Goal: Task Accomplishment & Management: Complete application form

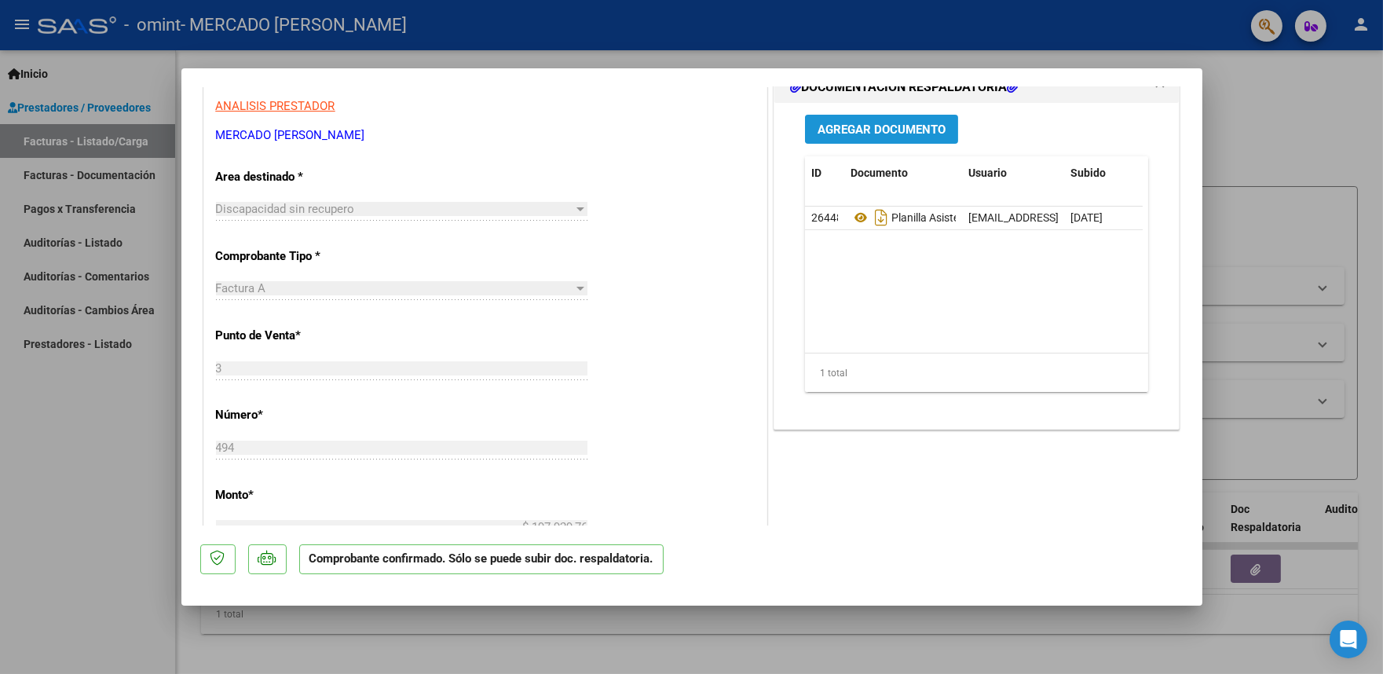
click at [886, 129] on span "Agregar Documento" at bounding box center [882, 130] width 128 height 14
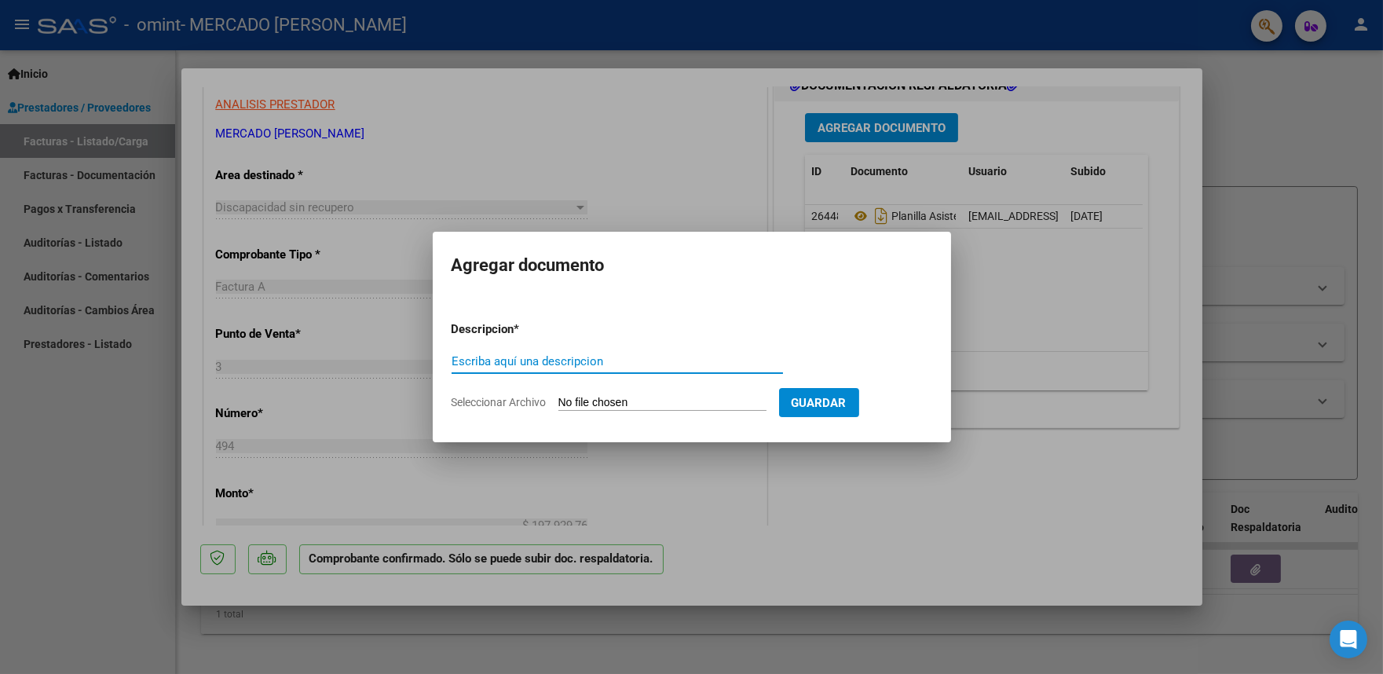
scroll to position [263, 0]
click at [633, 361] on input "Escriba aquí una descripcion" at bounding box center [618, 361] width 332 height 14
click at [932, 496] on div at bounding box center [691, 337] width 1383 height 674
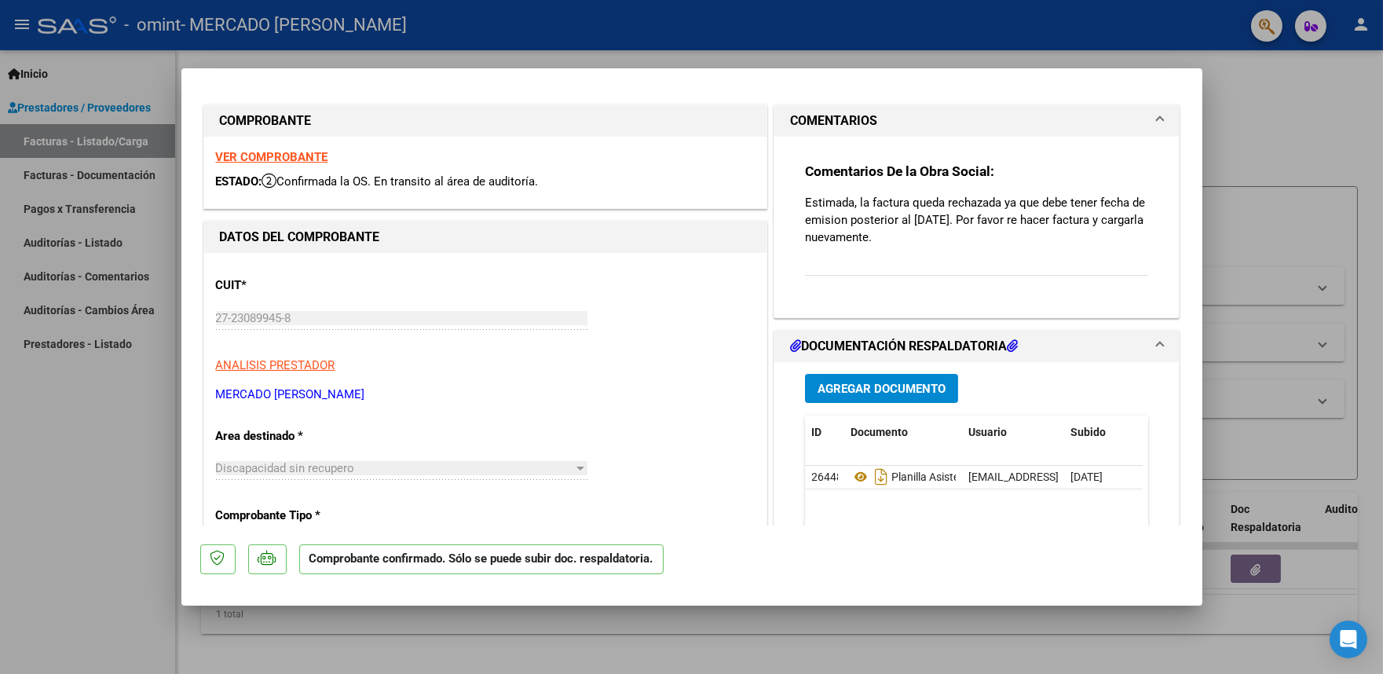
scroll to position [9, 0]
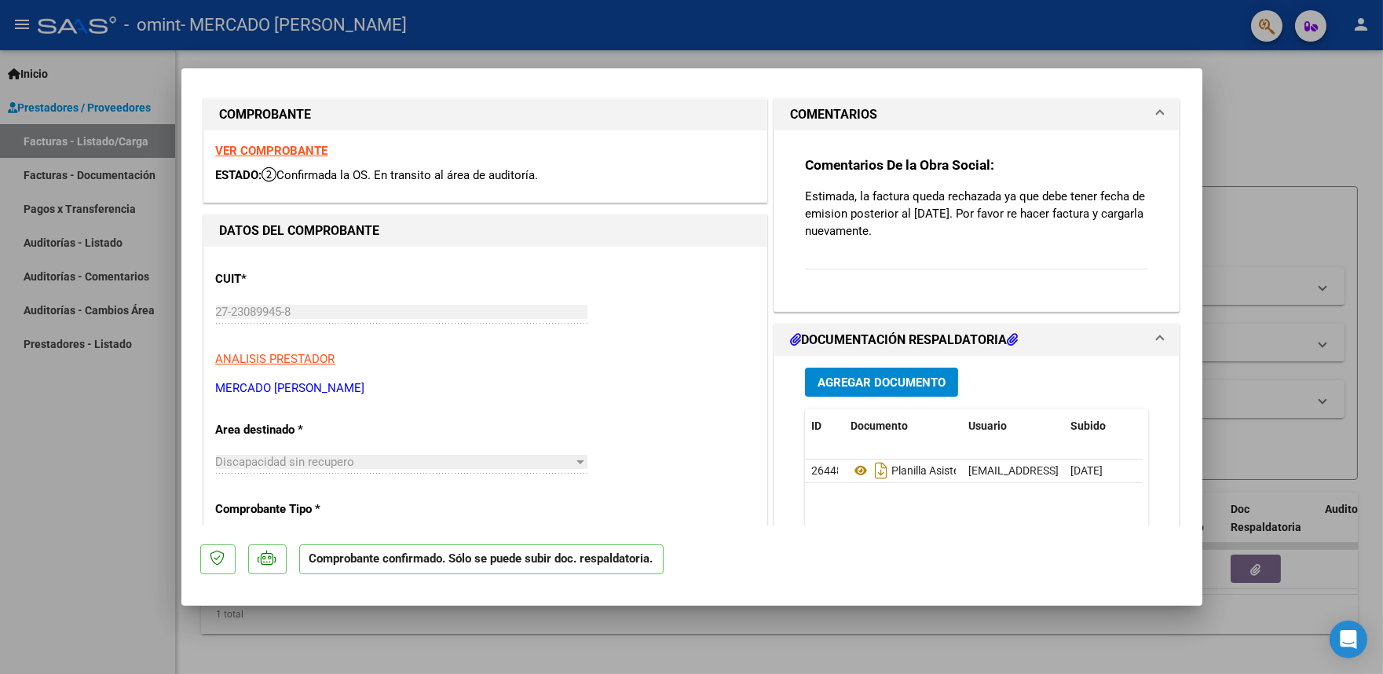
click at [295, 148] on strong "VER COMPROBANTE" at bounding box center [272, 151] width 112 height 14
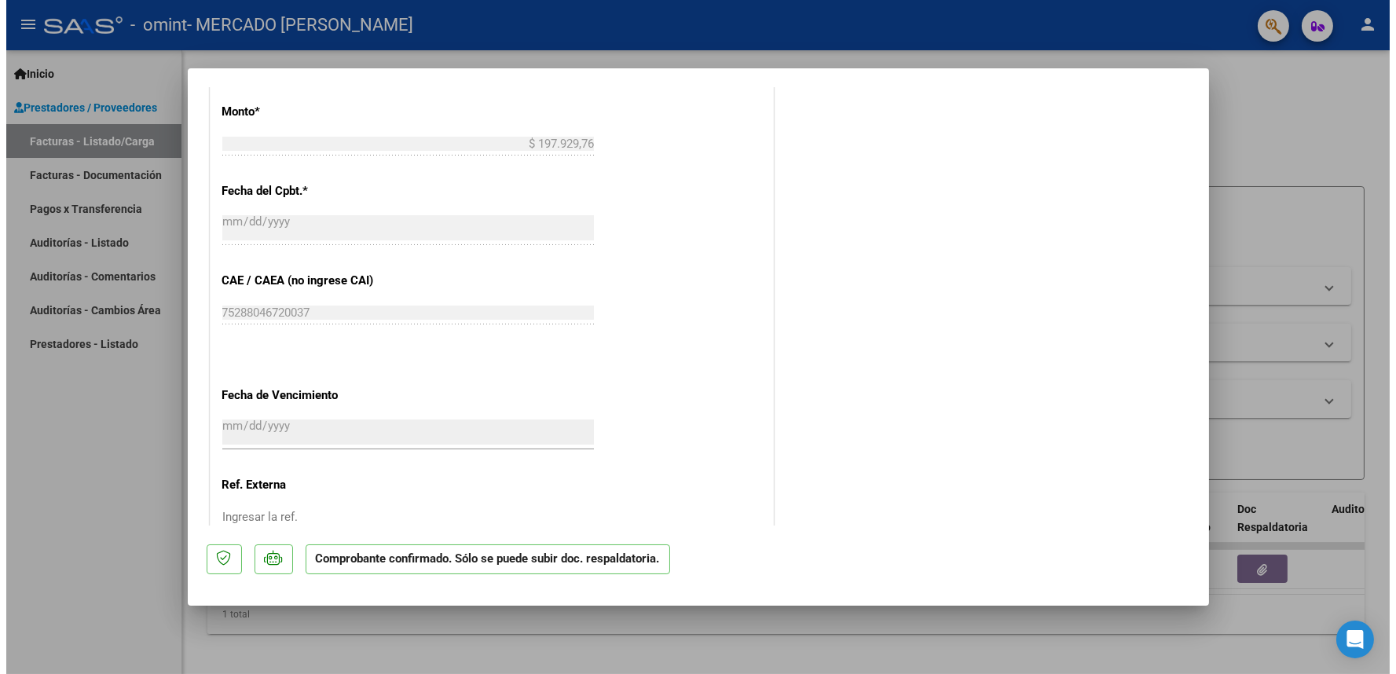
scroll to position [759, 0]
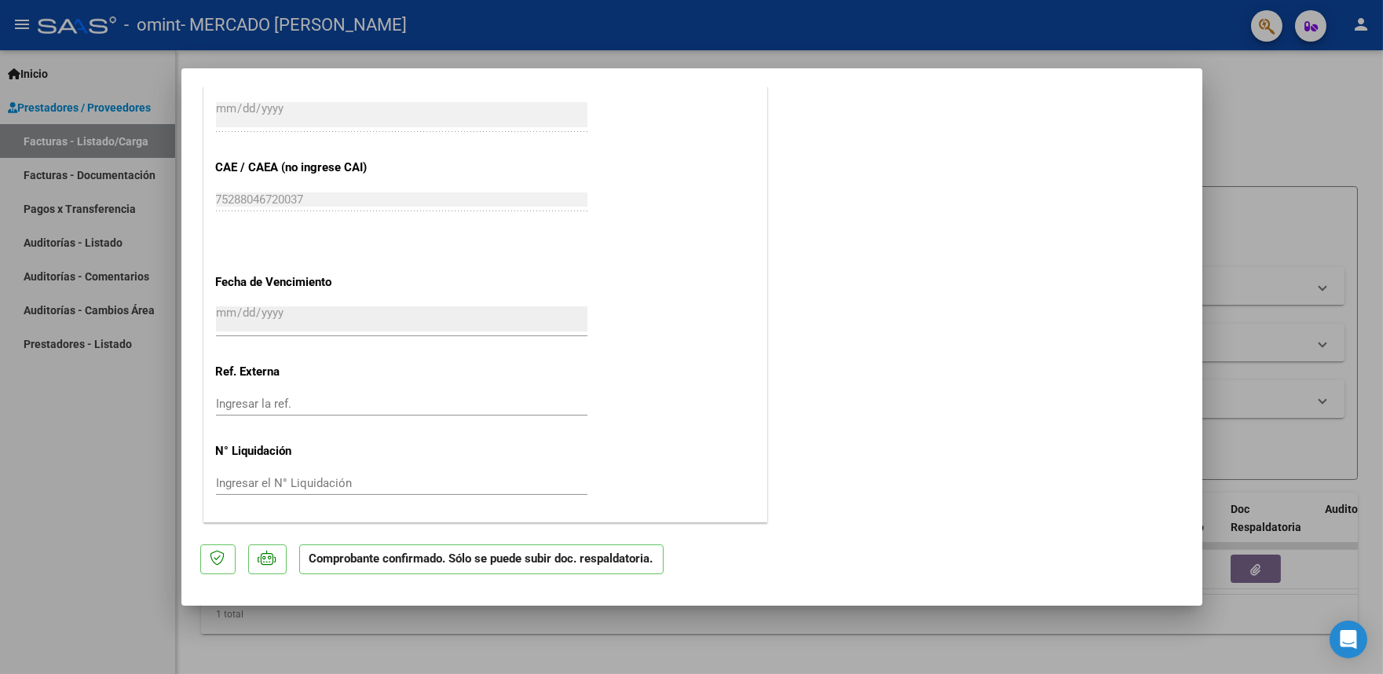
click at [1274, 163] on div at bounding box center [691, 337] width 1383 height 674
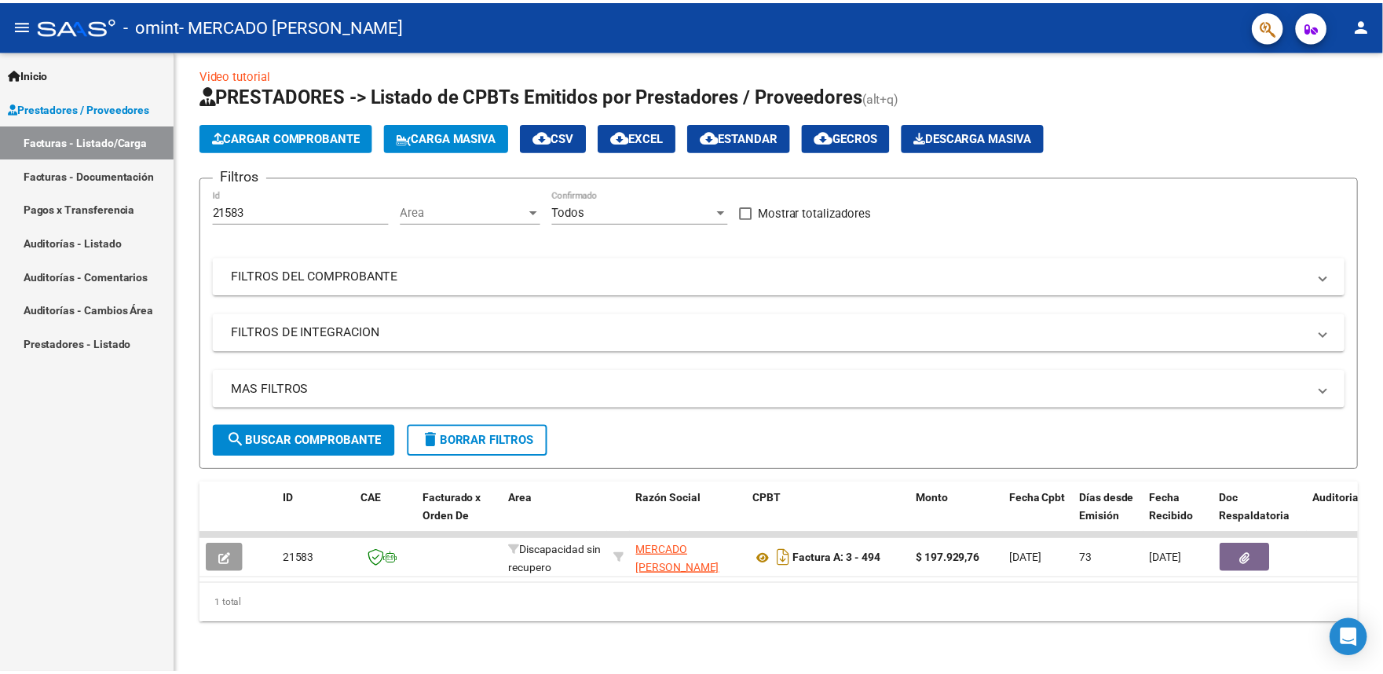
scroll to position [21, 0]
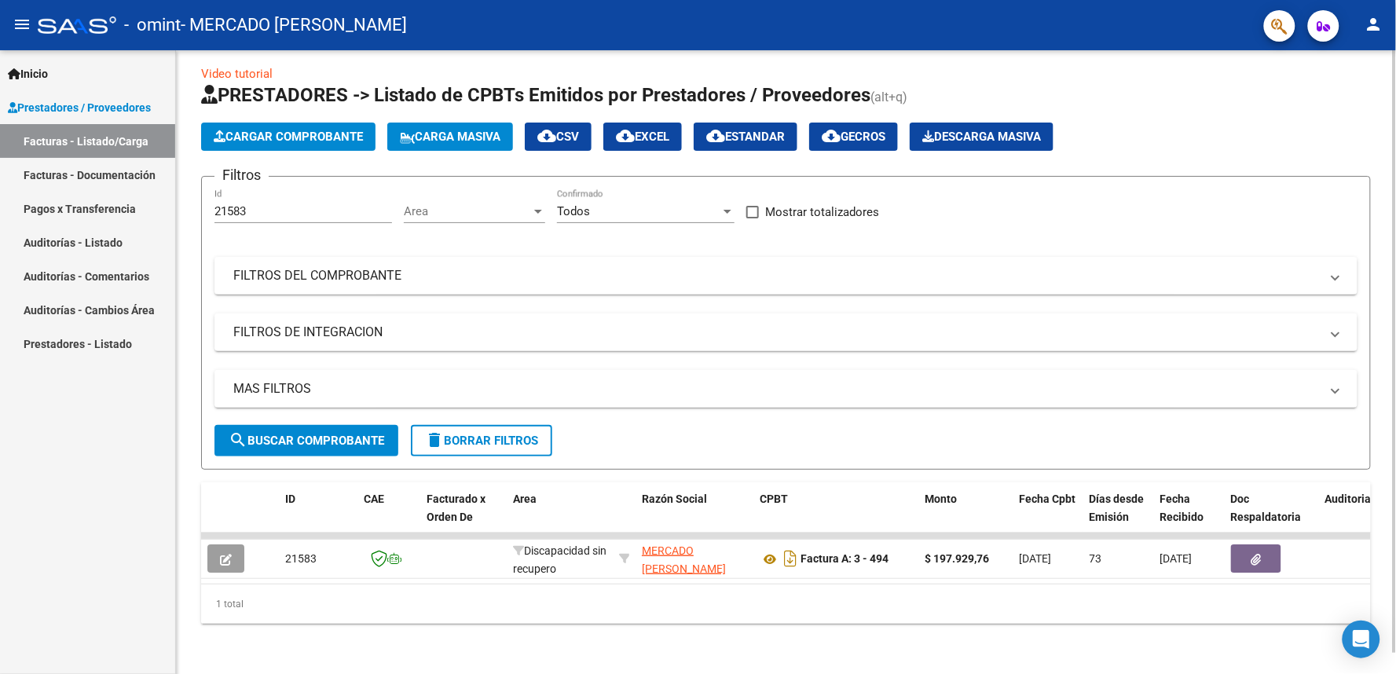
click at [283, 130] on span "Cargar Comprobante" at bounding box center [288, 137] width 149 height 14
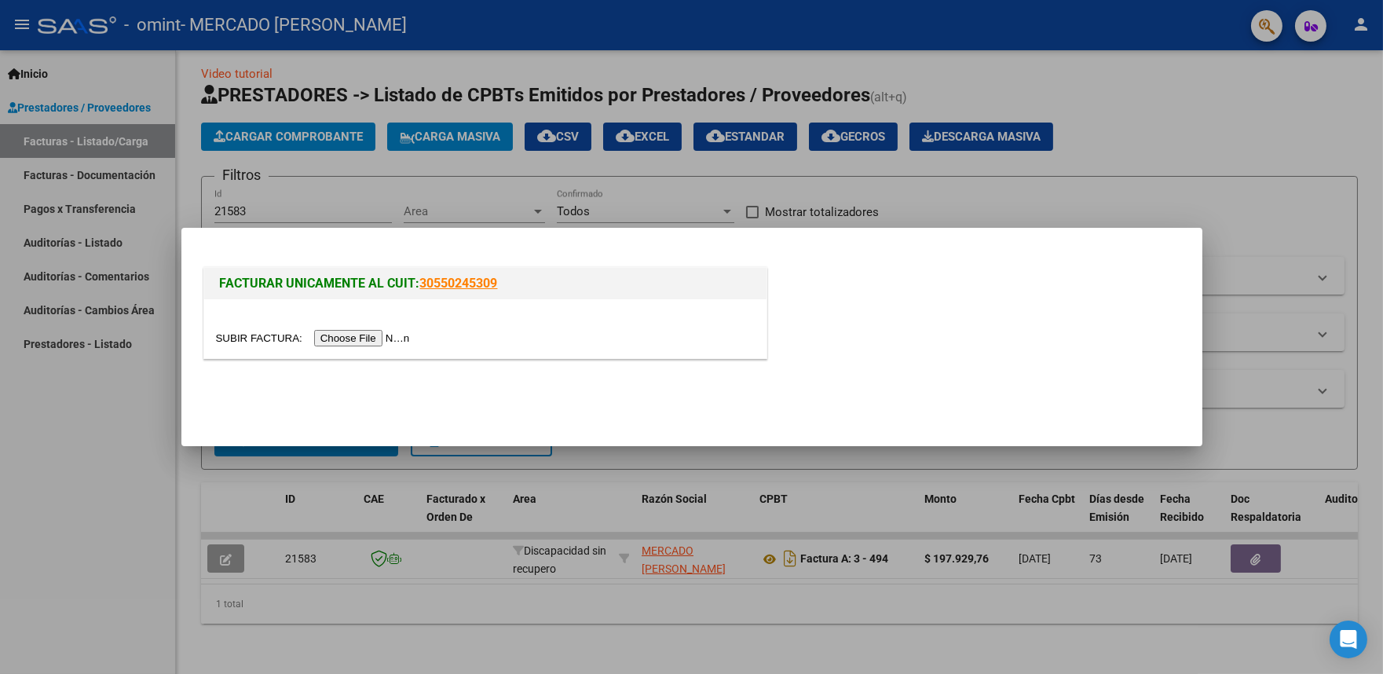
click at [361, 338] on input "file" at bounding box center [315, 338] width 199 height 16
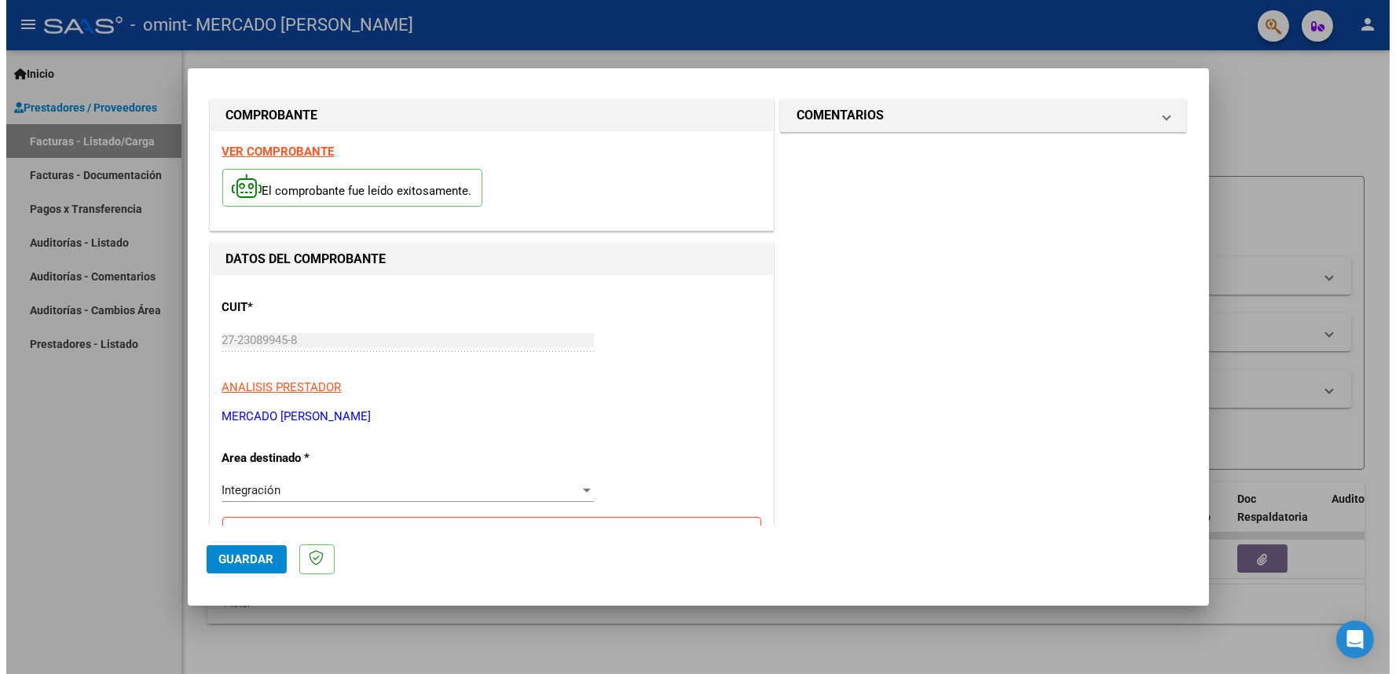
scroll to position [0, 0]
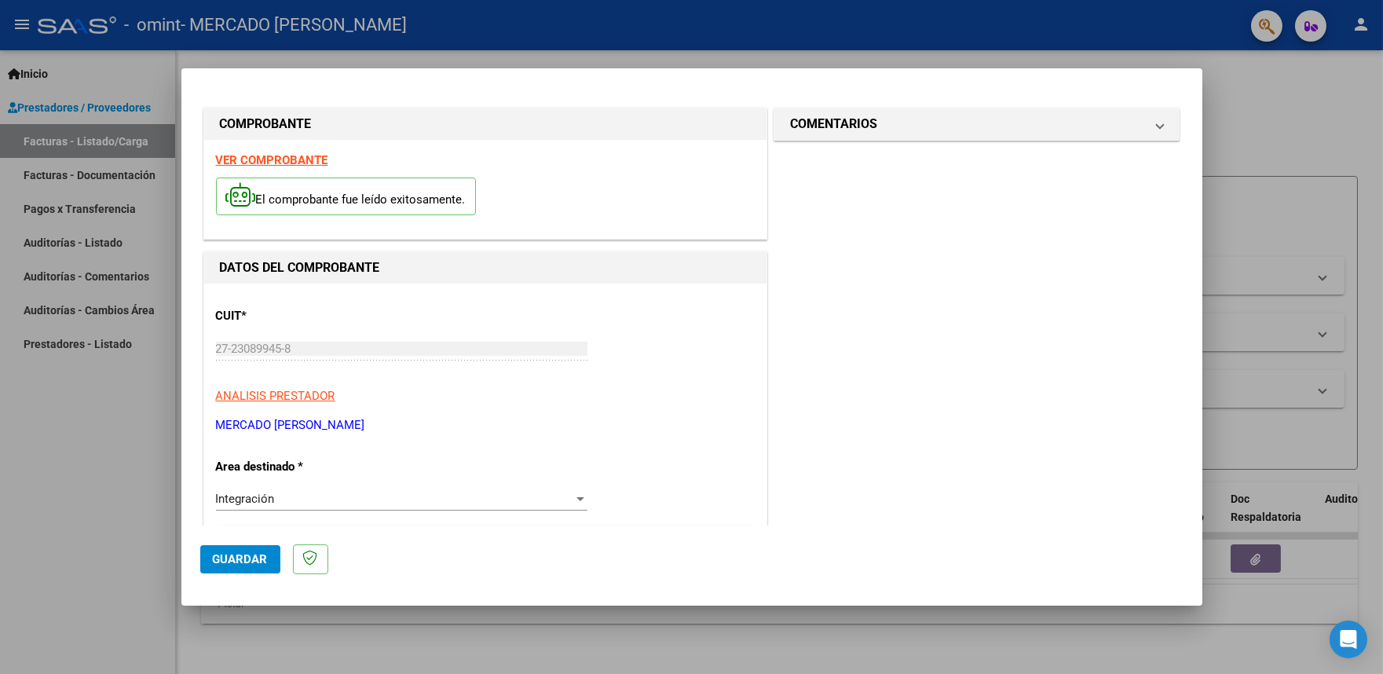
click at [1336, 156] on div at bounding box center [691, 337] width 1383 height 674
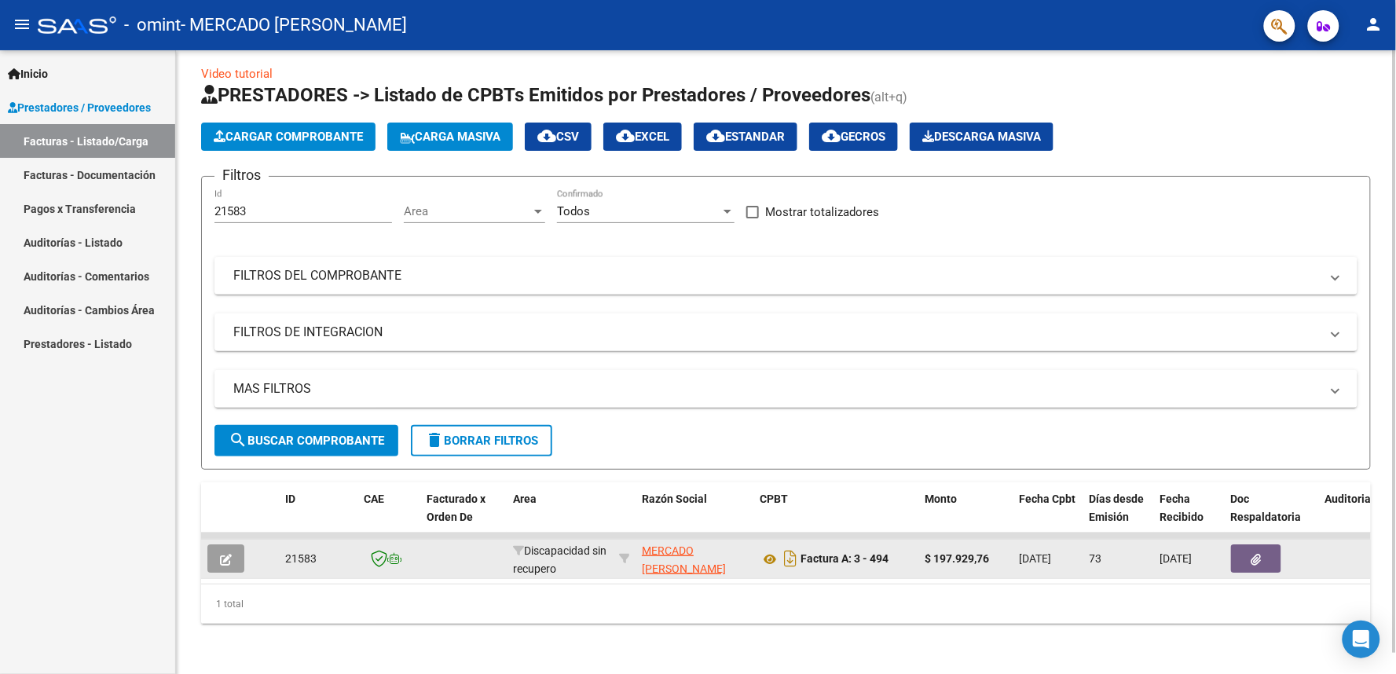
click at [232, 547] on button "button" at bounding box center [225, 558] width 37 height 28
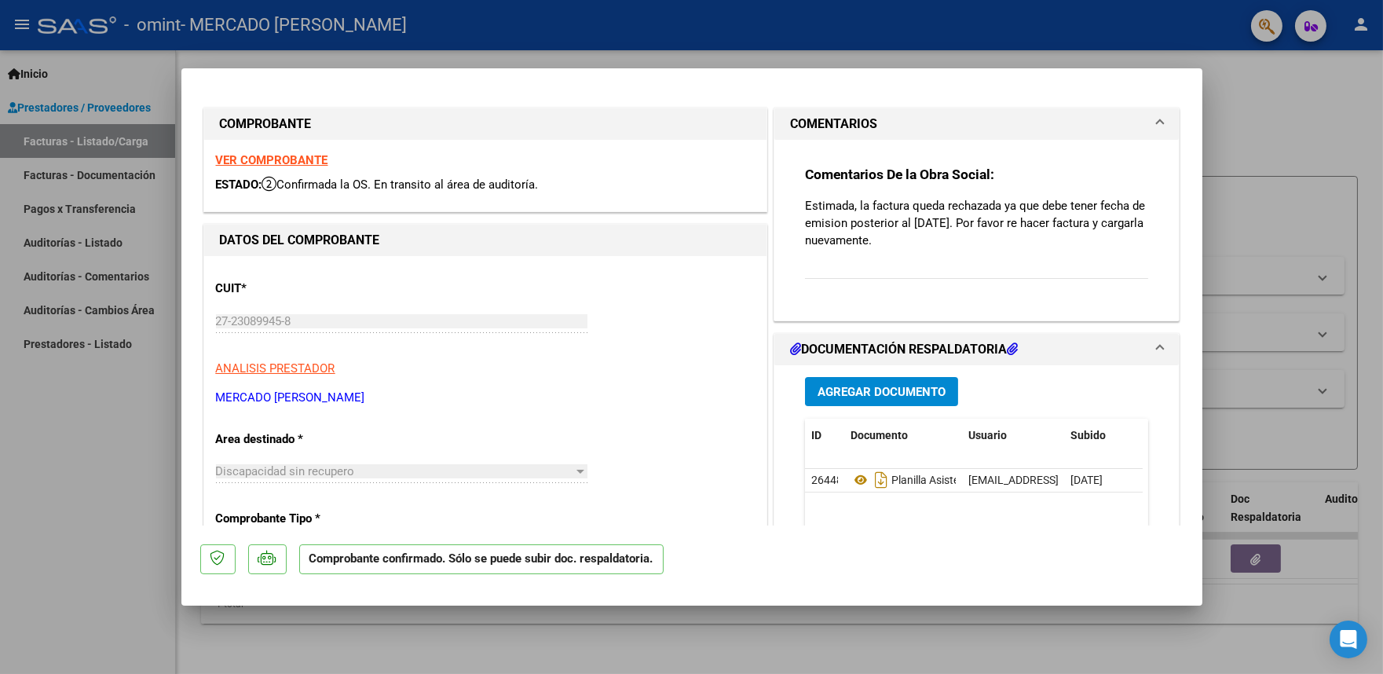
click at [1244, 119] on div at bounding box center [691, 337] width 1383 height 674
type input "$ 0,00"
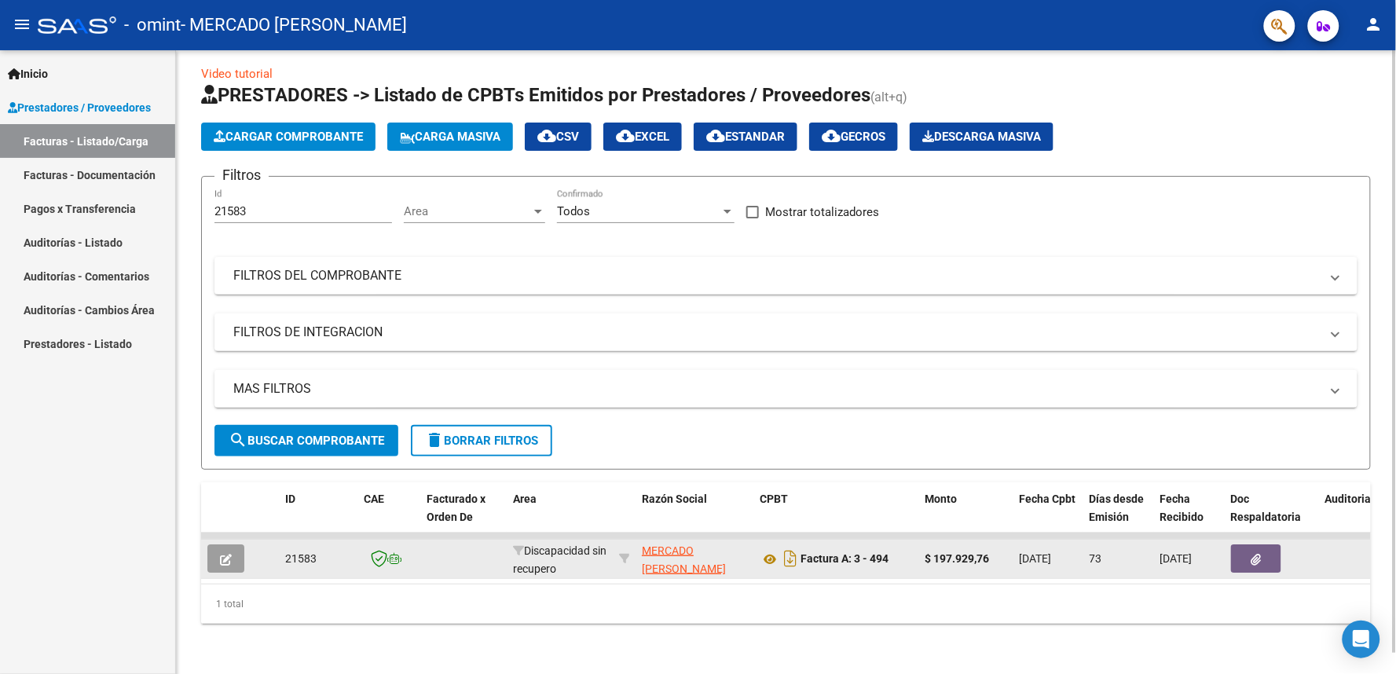
click at [899, 546] on div "Factura A: 3 - 494" at bounding box center [836, 558] width 152 height 25
click at [817, 553] on strong "Factura A: 3 - 494" at bounding box center [844, 559] width 88 height 13
drag, startPoint x: 673, startPoint y: 538, endPoint x: 508, endPoint y: 545, distance: 165.1
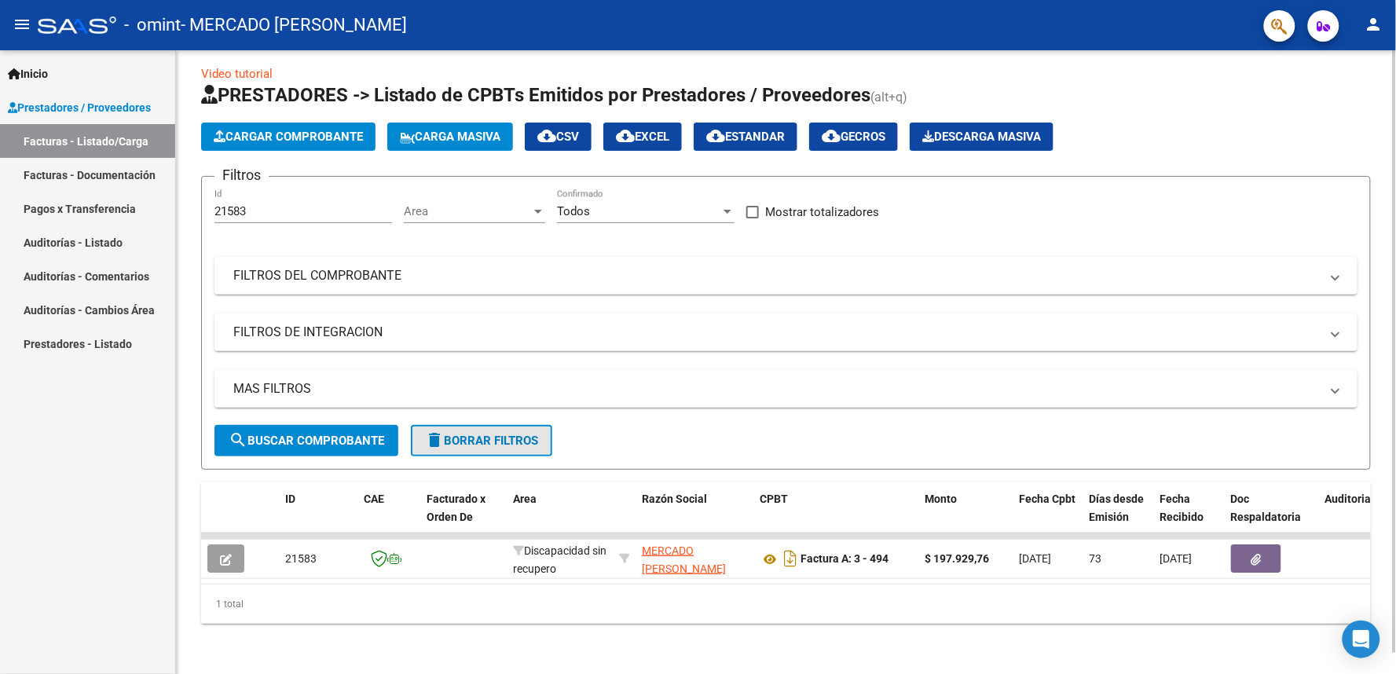
click at [496, 434] on span "delete Borrar Filtros" at bounding box center [481, 441] width 113 height 14
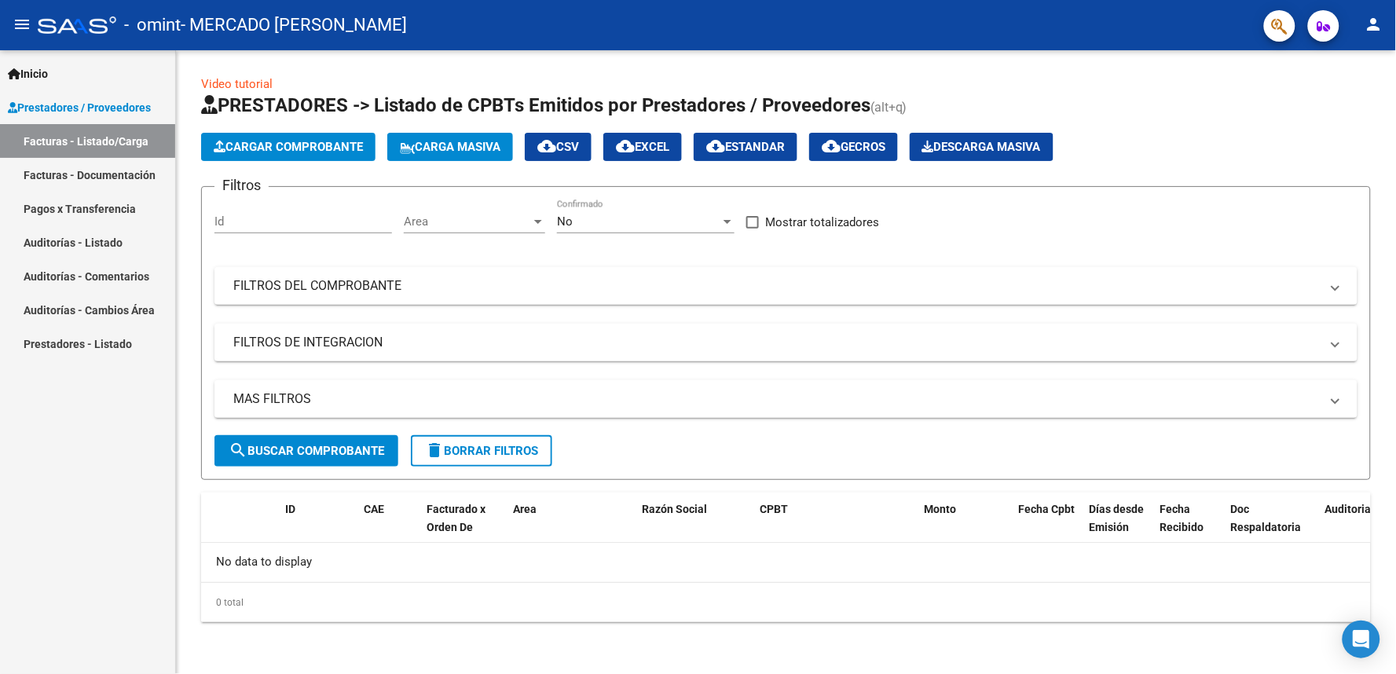
click at [365, 452] on span "search Buscar Comprobante" at bounding box center [307, 451] width 156 height 14
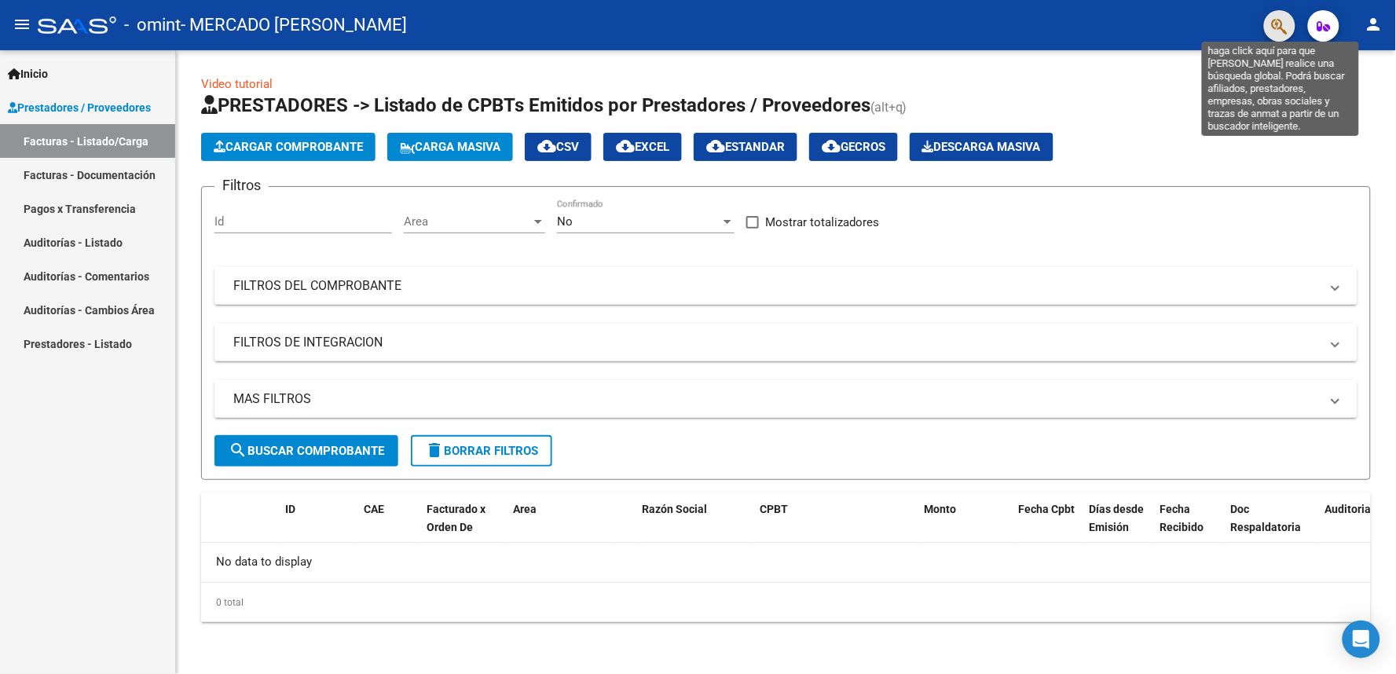
click at [1278, 35] on icon "button" at bounding box center [1280, 26] width 16 height 18
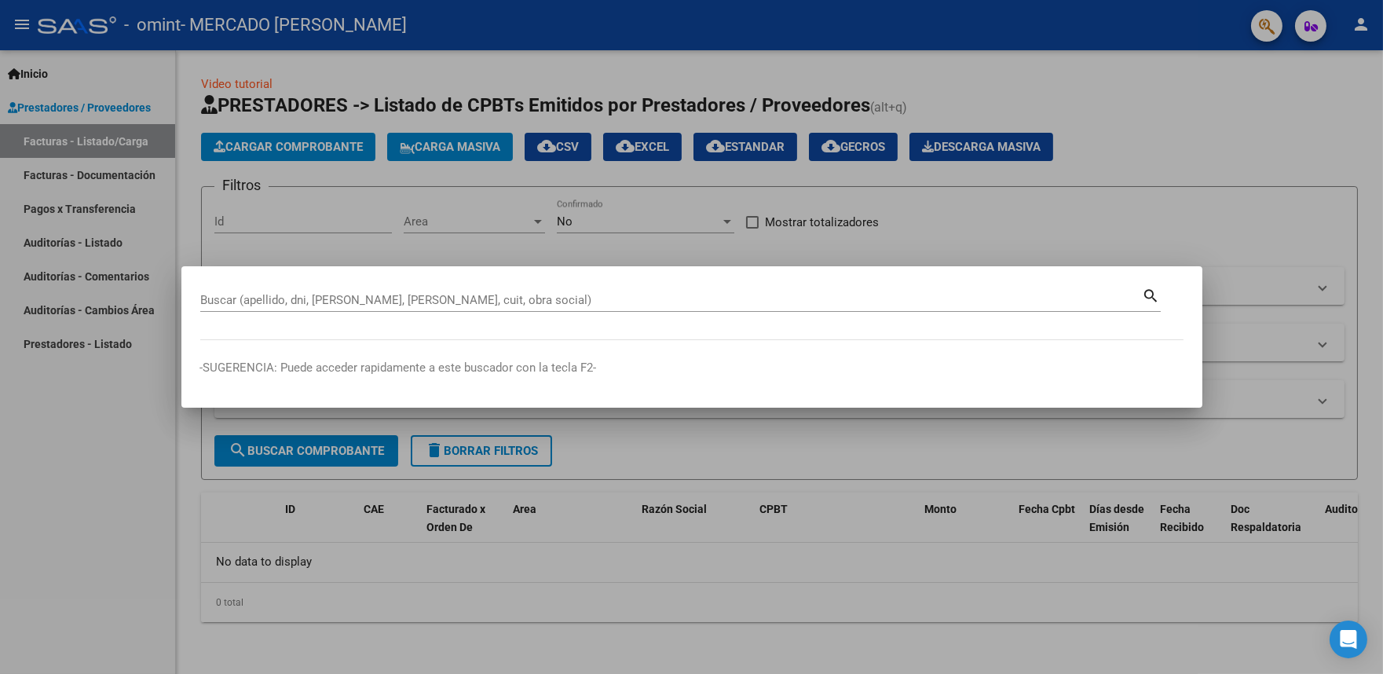
click at [1330, 189] on div at bounding box center [691, 337] width 1383 height 674
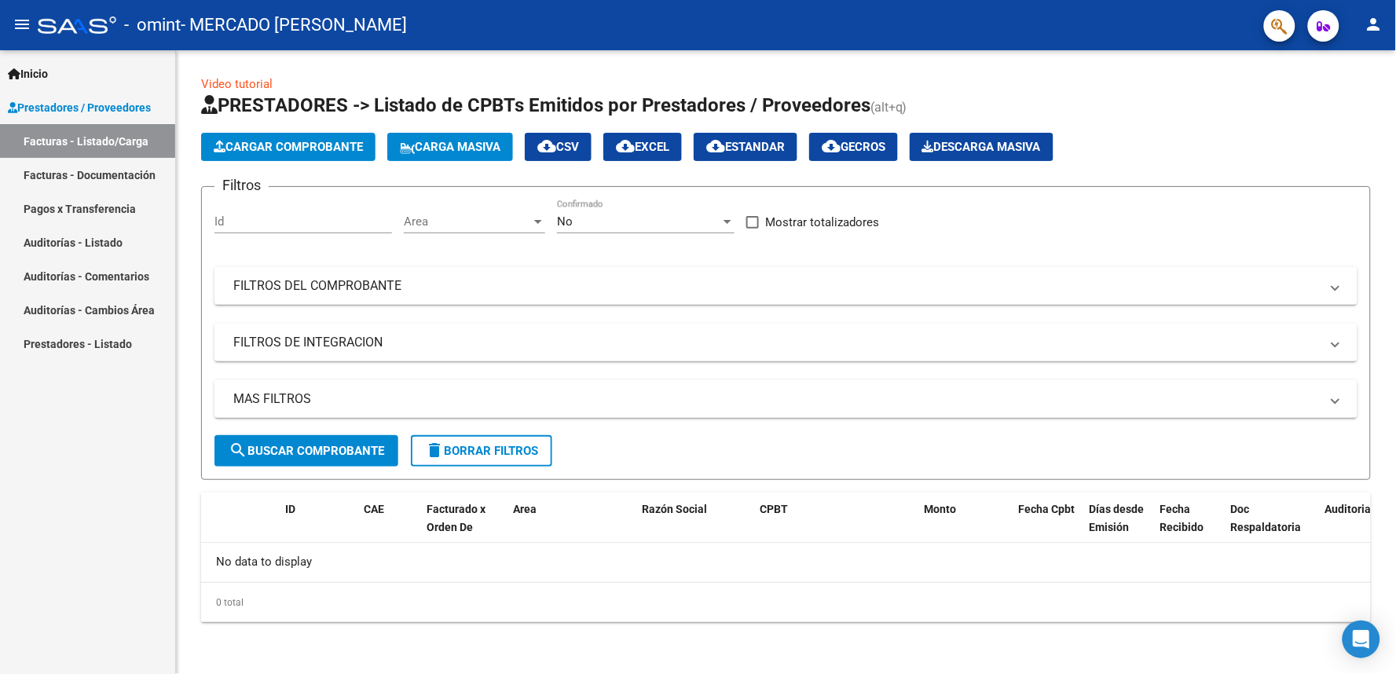
click at [98, 240] on link "Auditorías - Listado" at bounding box center [87, 242] width 175 height 34
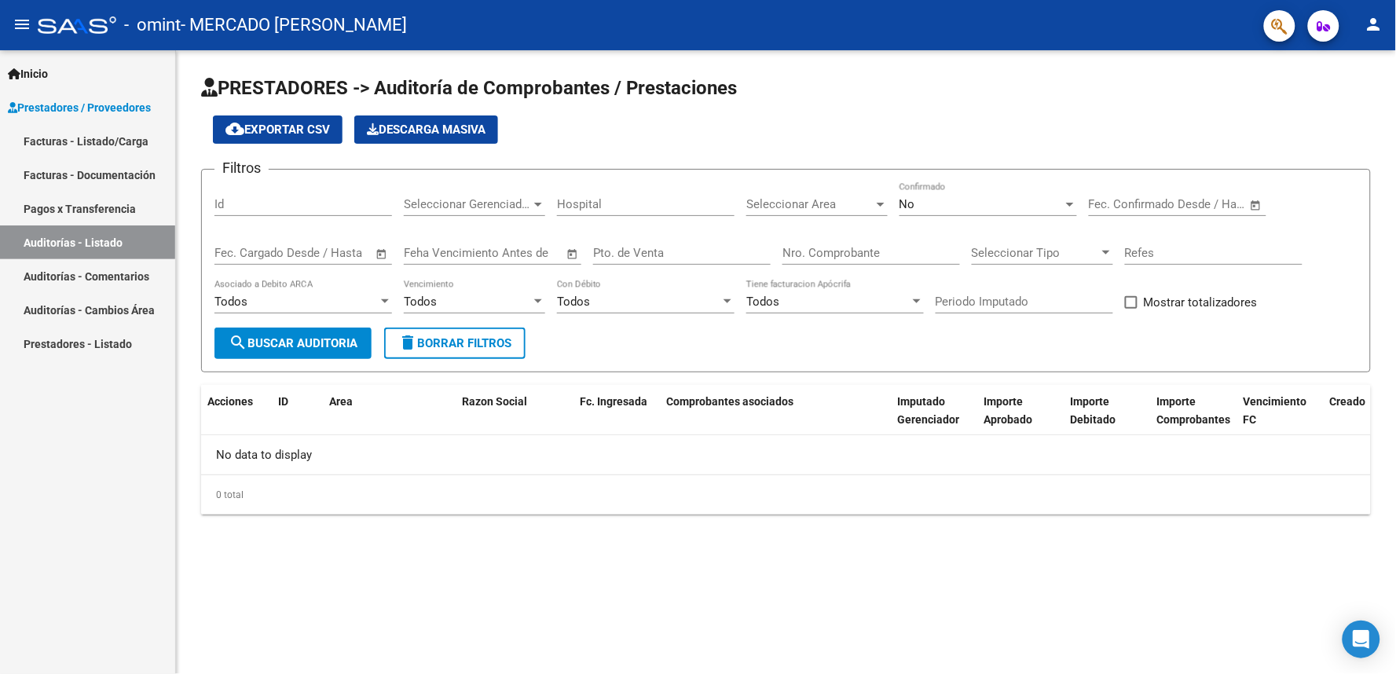
click at [126, 174] on link "Facturas - Documentación" at bounding box center [87, 175] width 175 height 34
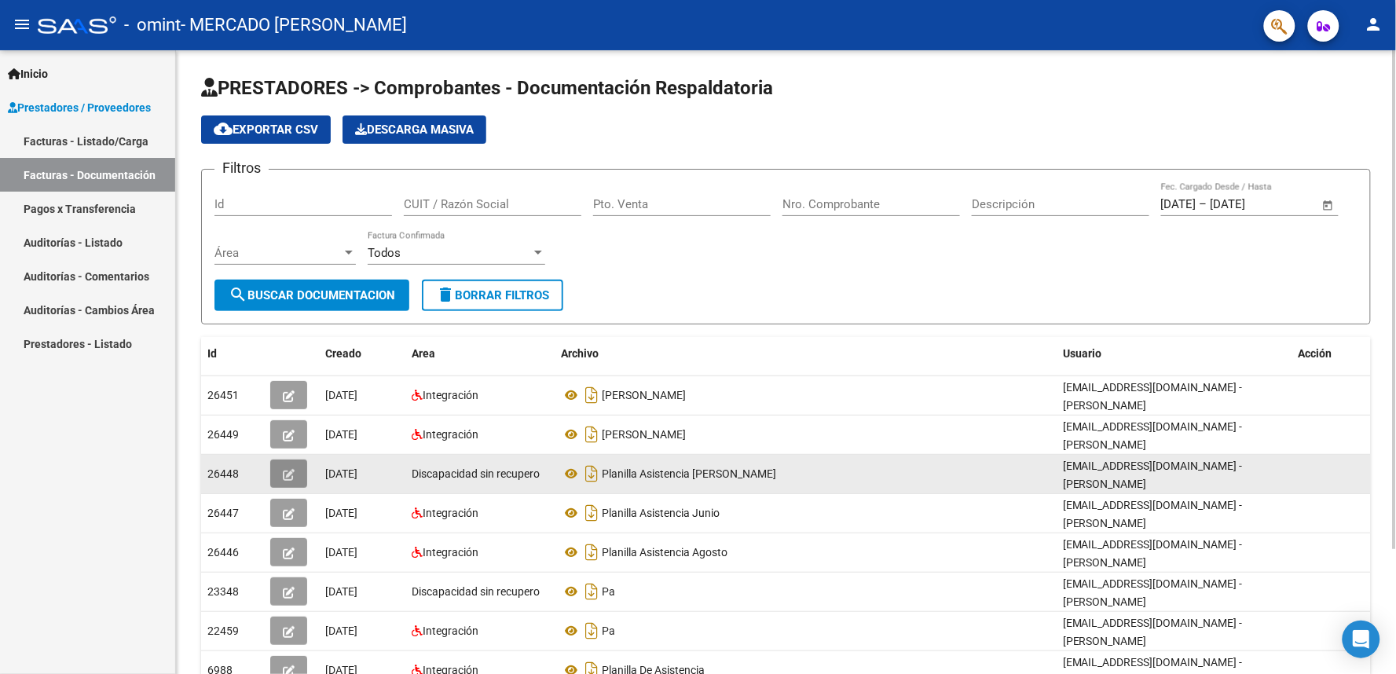
click at [295, 460] on button "button" at bounding box center [288, 474] width 37 height 28
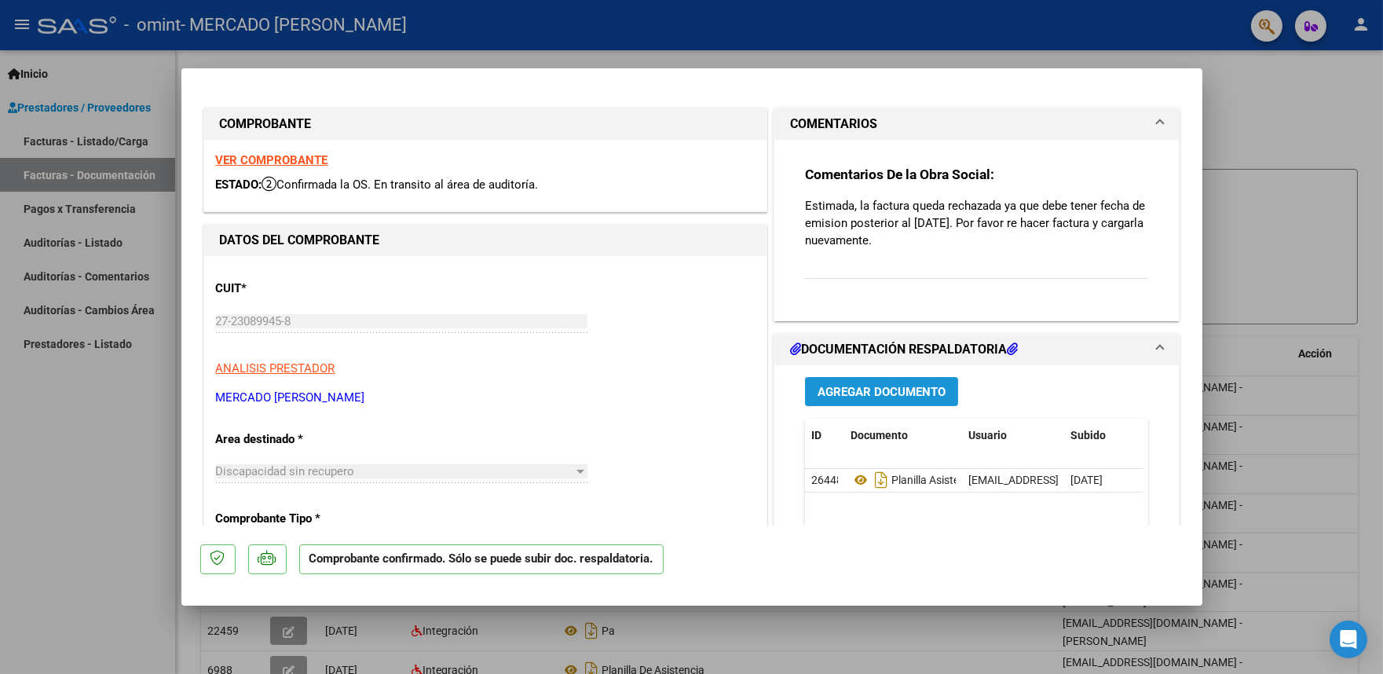
click at [845, 397] on span "Agregar Documento" at bounding box center [882, 392] width 128 height 14
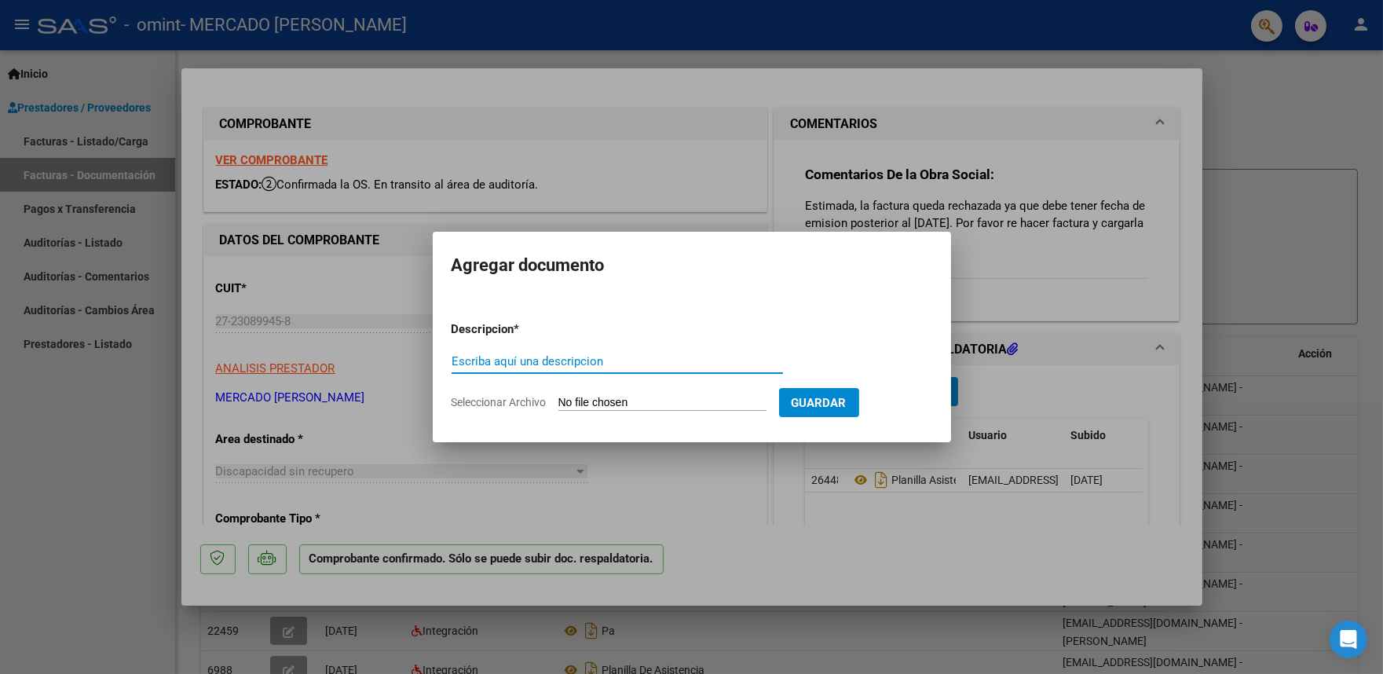
click at [632, 365] on input "Escriba aquí una descripcion" at bounding box center [618, 361] width 332 height 14
type input "F"
type input "NUEVO COMPROBANTE JUNIO"
click at [695, 398] on input "Seleccionar Archivo" at bounding box center [663, 403] width 208 height 15
type input "C:\fakepath\27230899458_001_00003_00000548.pdf"
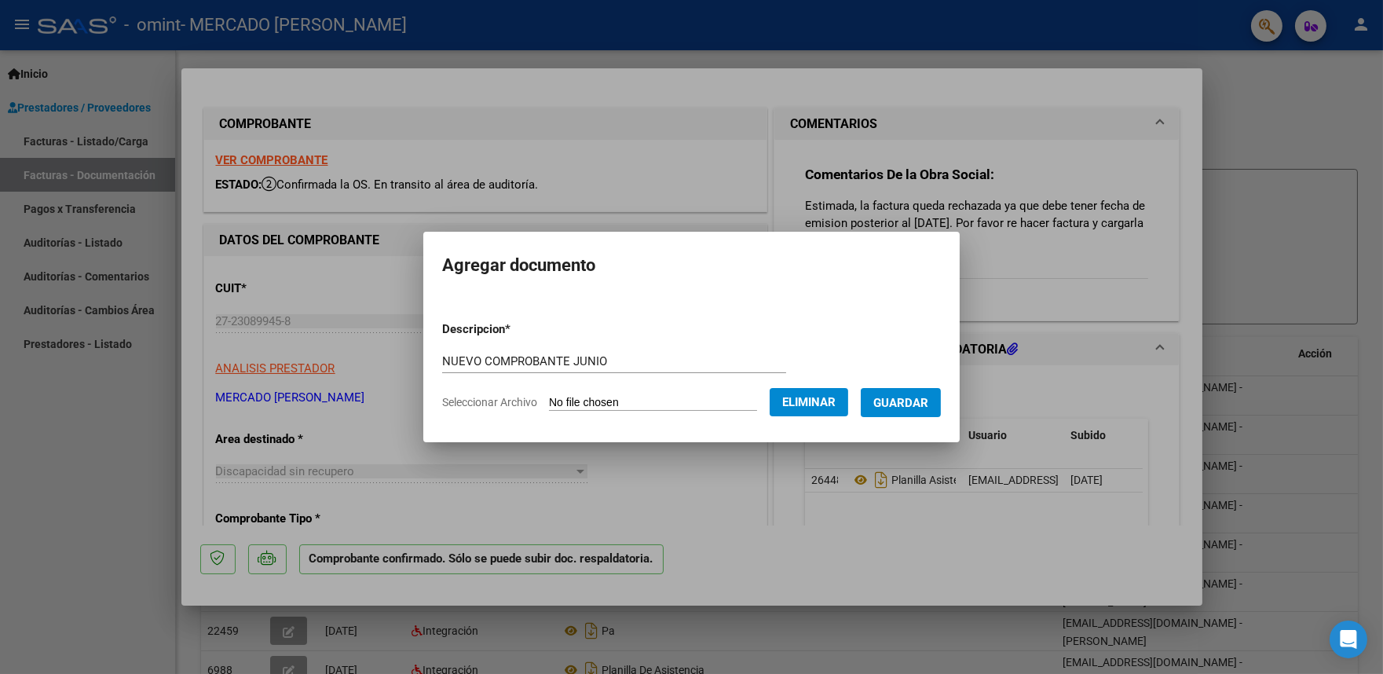
click at [922, 395] on span "Guardar" at bounding box center [901, 402] width 55 height 14
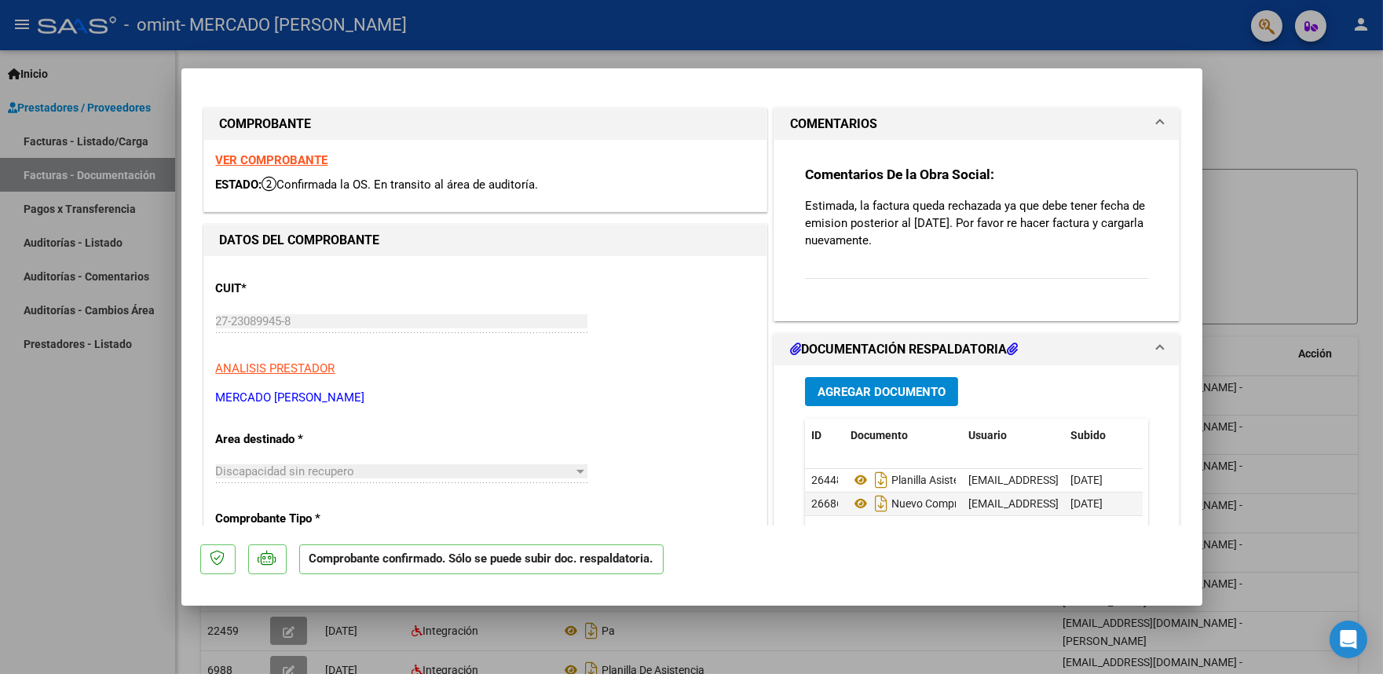
click at [976, 265] on div "Comentarios De la Obra Social: Estimada, la factura queda rechazada ya que debe…" at bounding box center [977, 231] width 344 height 130
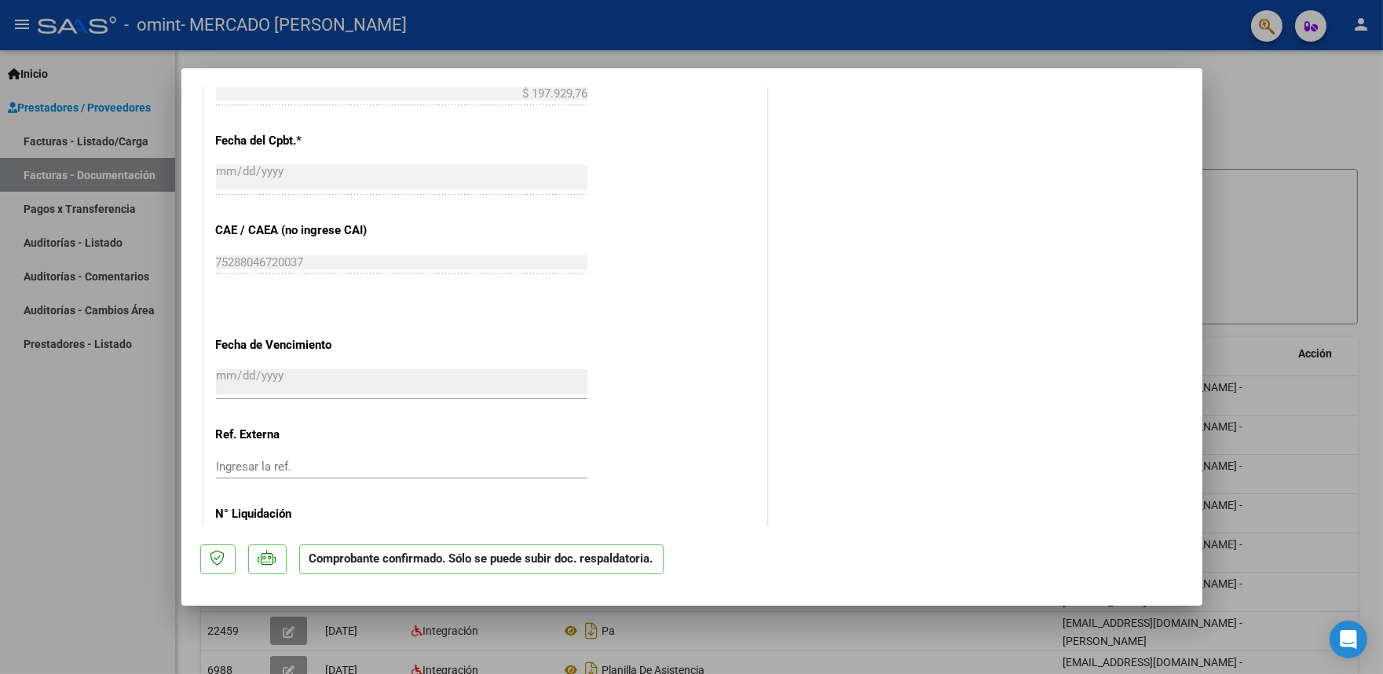
scroll to position [759, 0]
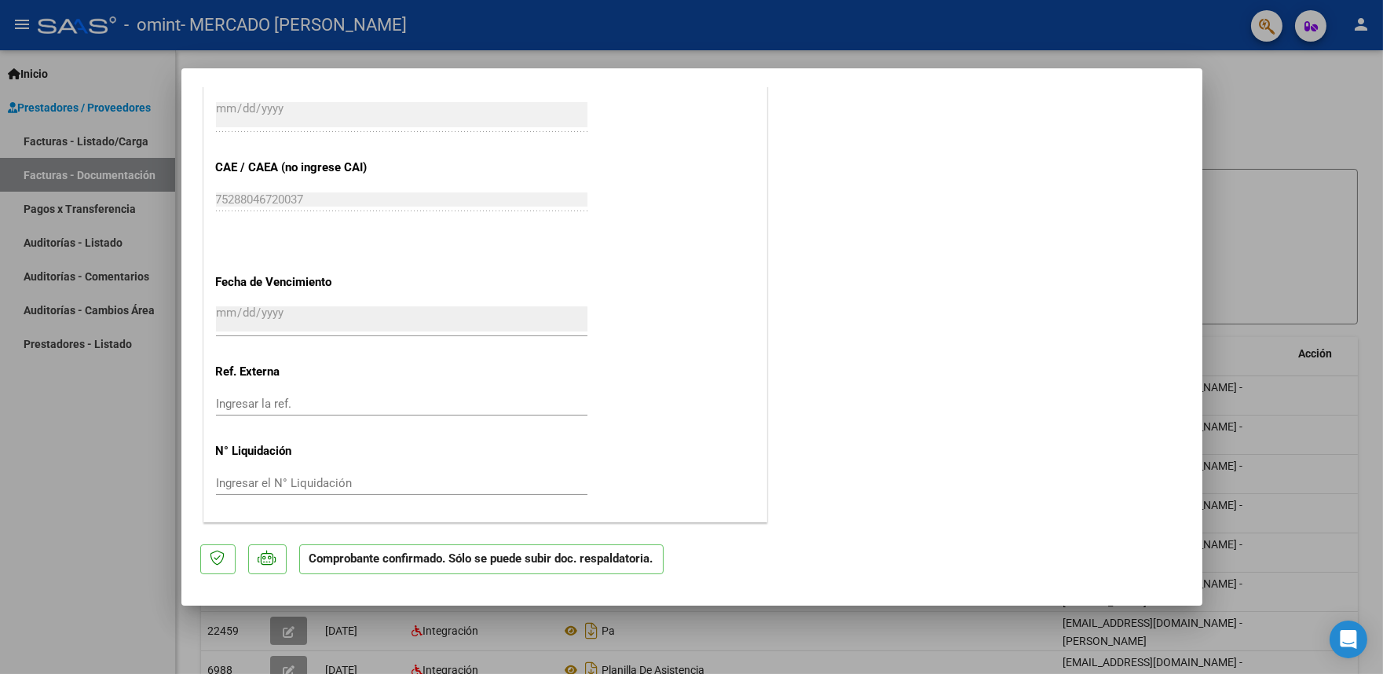
click at [248, 405] on input "Ingresar la ref." at bounding box center [402, 404] width 372 height 14
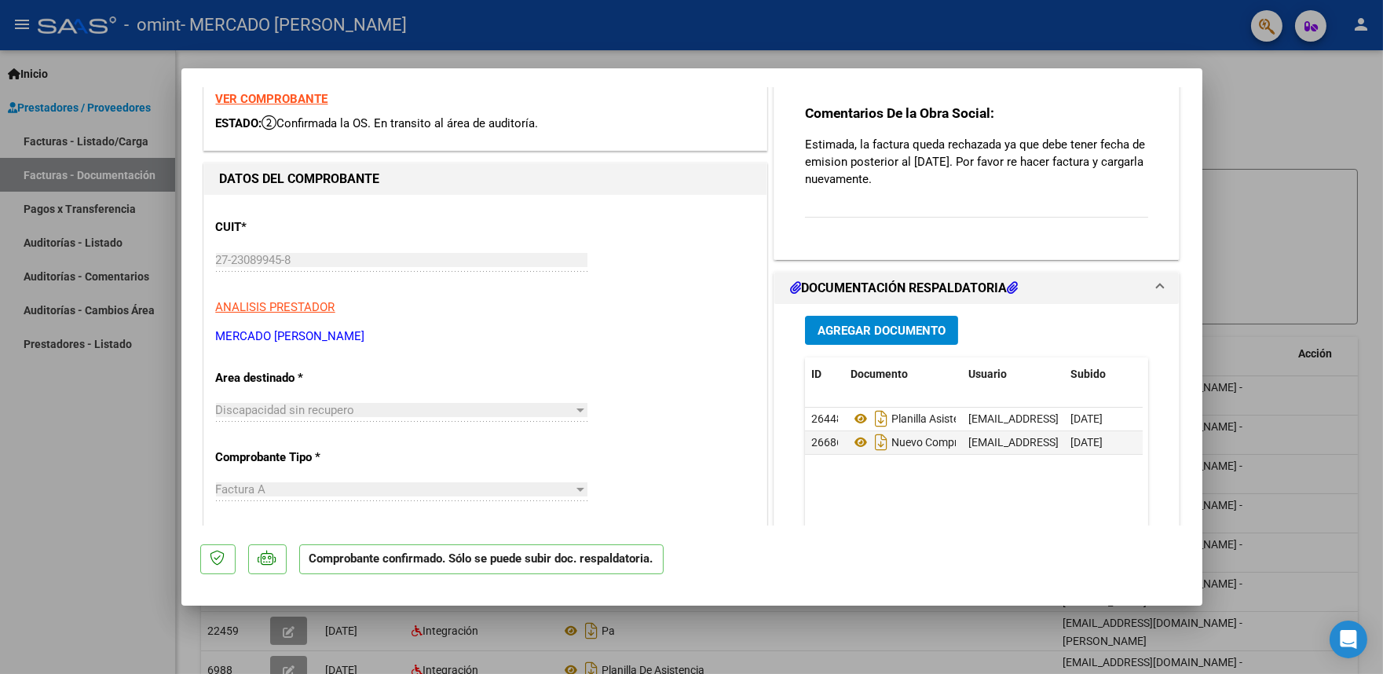
scroll to position [60, 0]
click at [573, 492] on div at bounding box center [580, 490] width 14 height 13
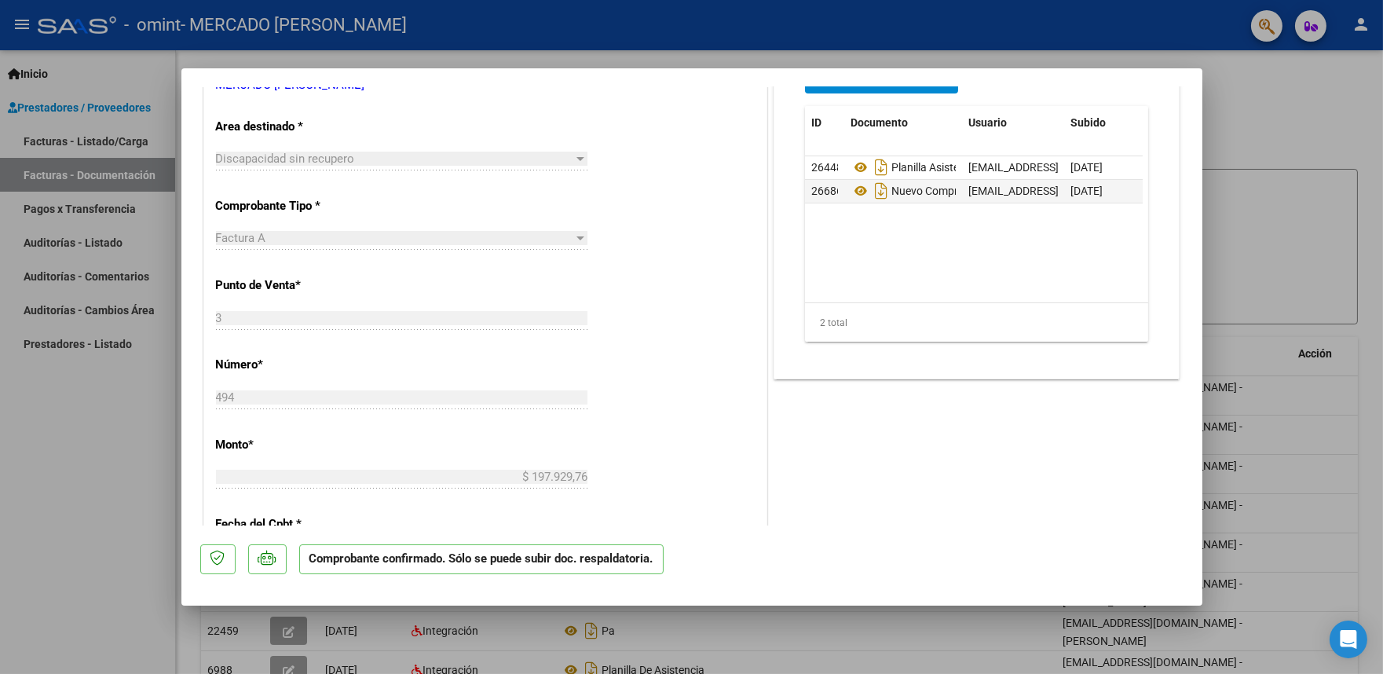
scroll to position [323, 0]
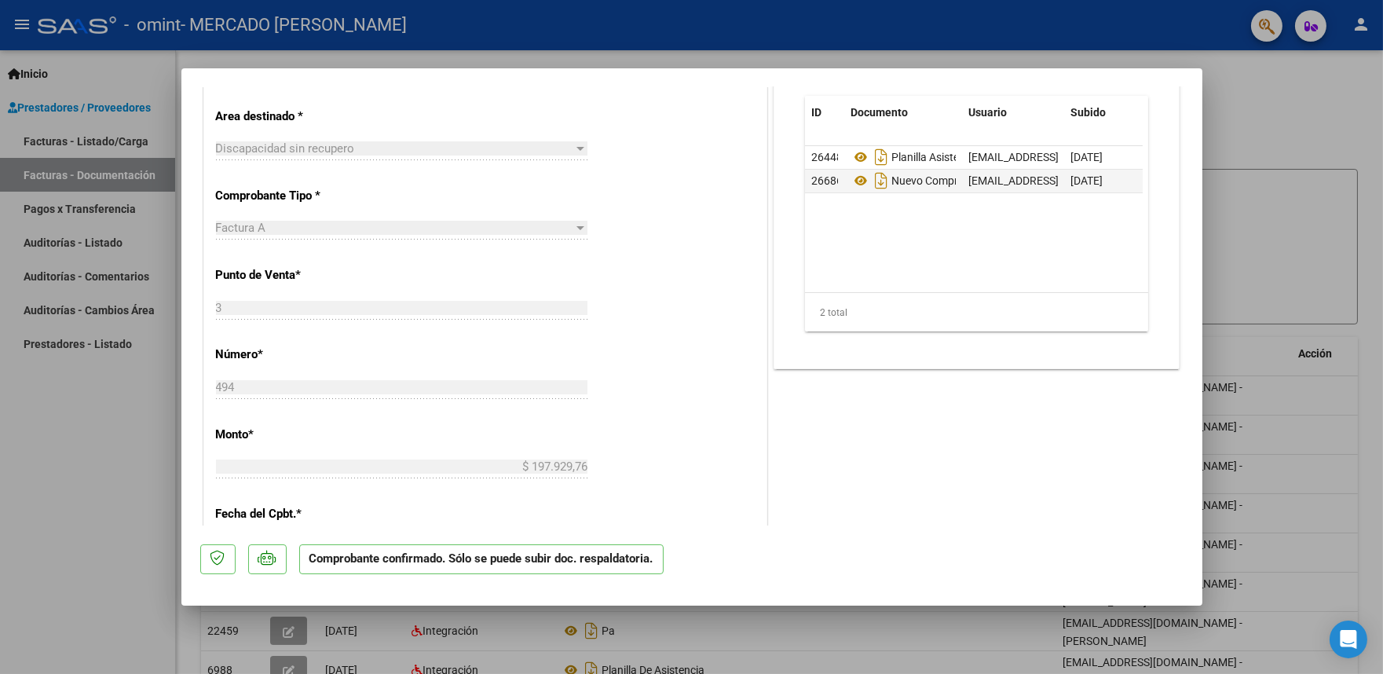
click at [579, 230] on div at bounding box center [580, 228] width 14 height 13
drag, startPoint x: 579, startPoint y: 230, endPoint x: 532, endPoint y: 288, distance: 74.2
click at [578, 230] on div at bounding box center [580, 228] width 14 height 13
click at [517, 318] on div "3 Ingresar el Nro." at bounding box center [402, 308] width 372 height 24
click at [478, 406] on div "494 Ingresar el Nro." at bounding box center [402, 395] width 372 height 38
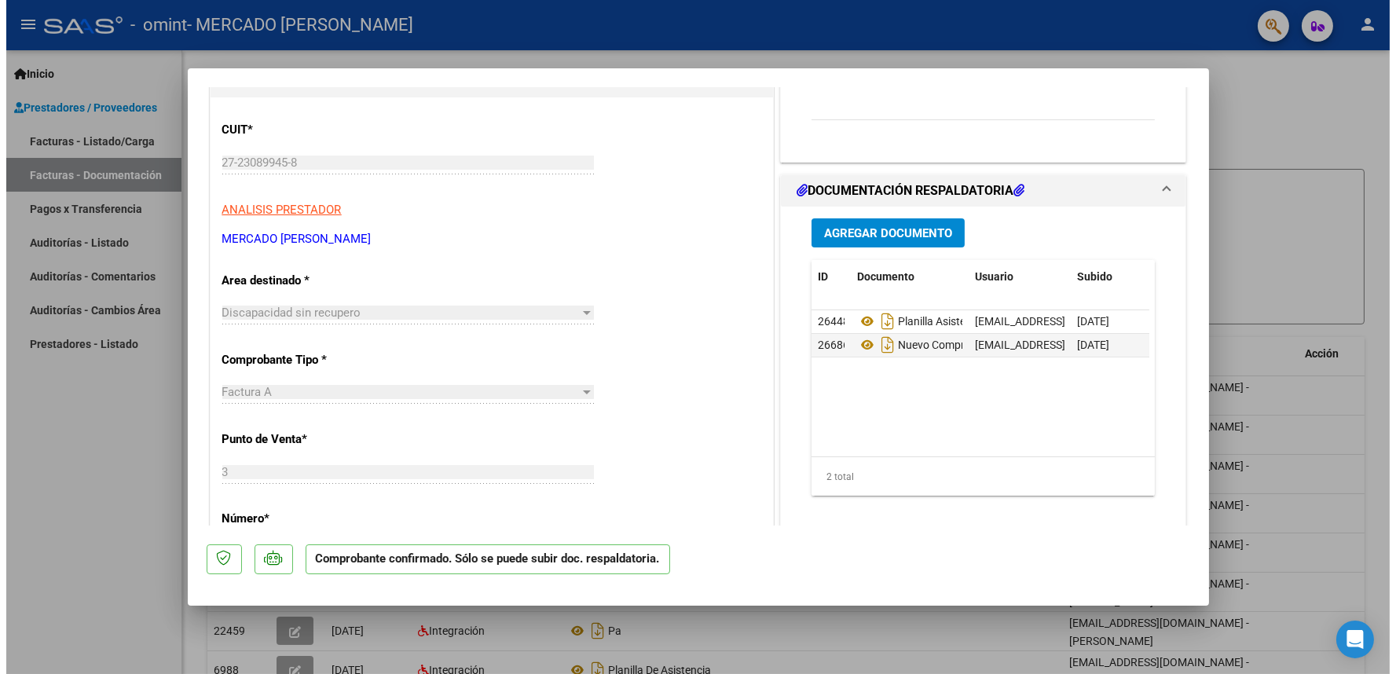
scroll to position [0, 0]
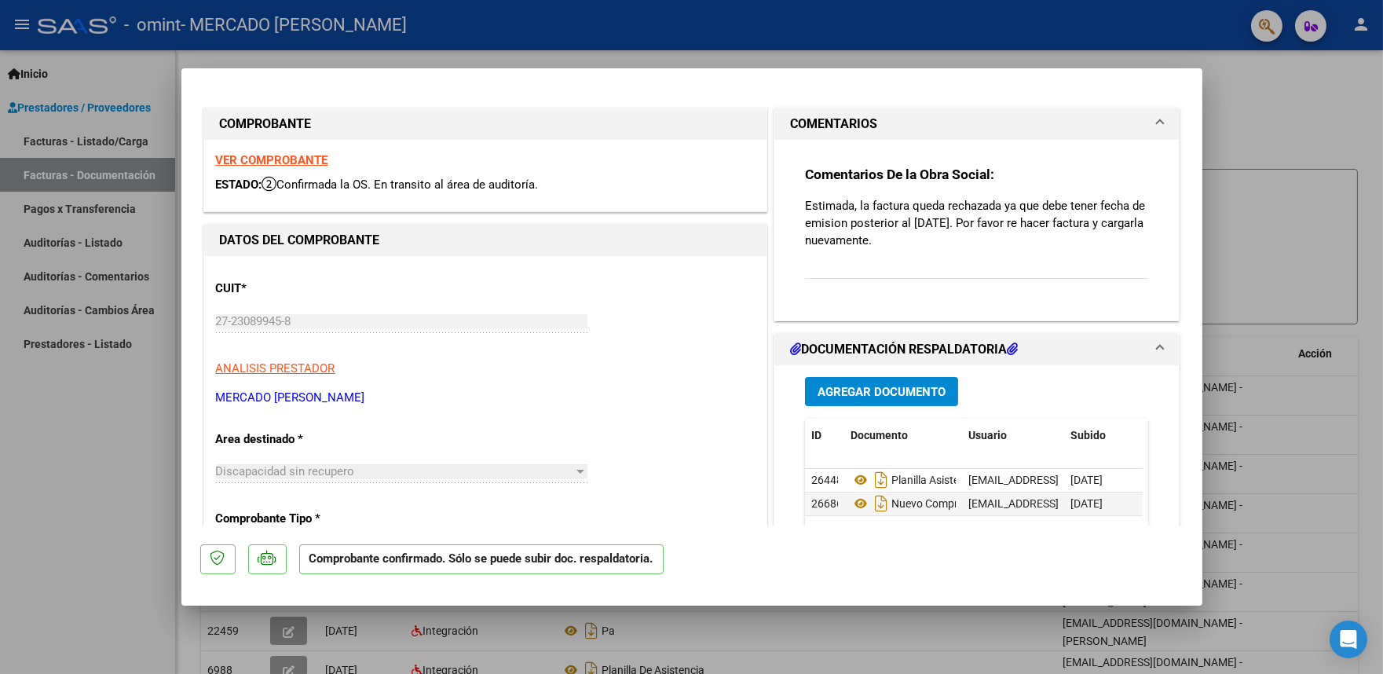
click at [954, 635] on div at bounding box center [691, 337] width 1383 height 674
type input "$ 0,00"
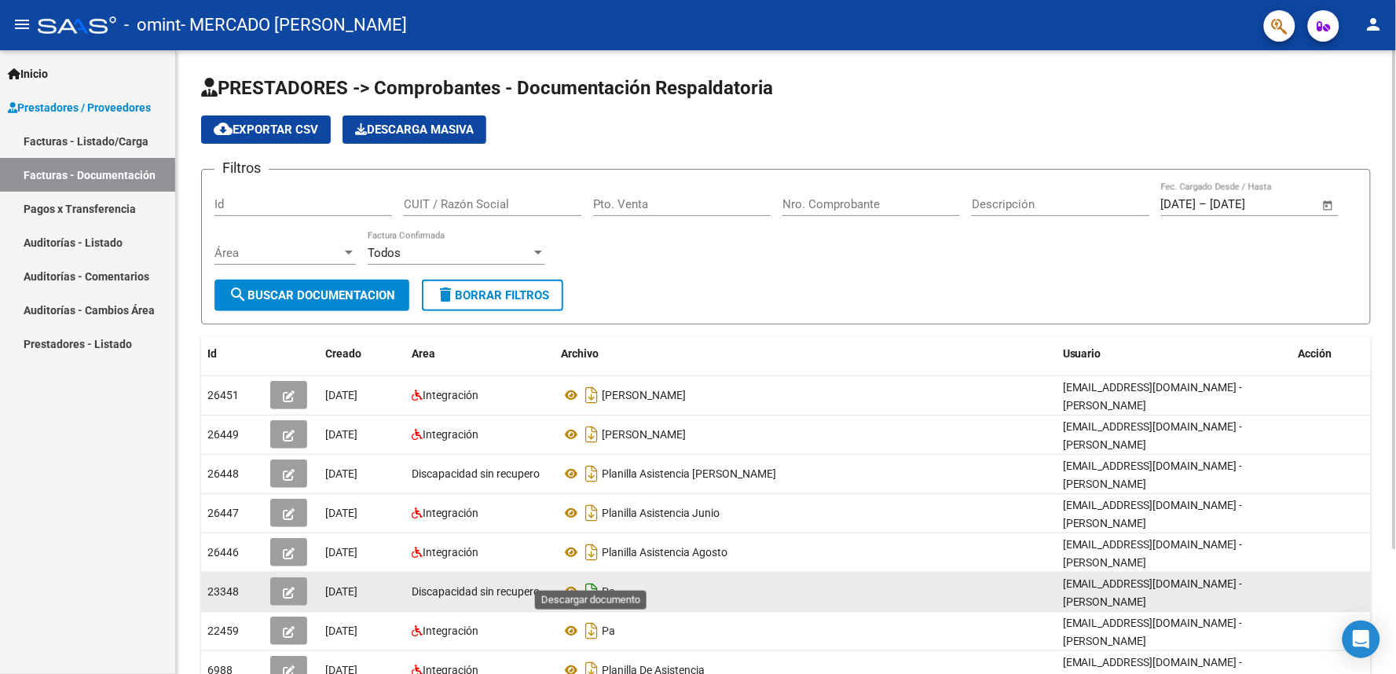
click at [584, 579] on icon "Descargar documento" at bounding box center [591, 591] width 20 height 25
click at [284, 587] on icon "button" at bounding box center [289, 593] width 12 height 12
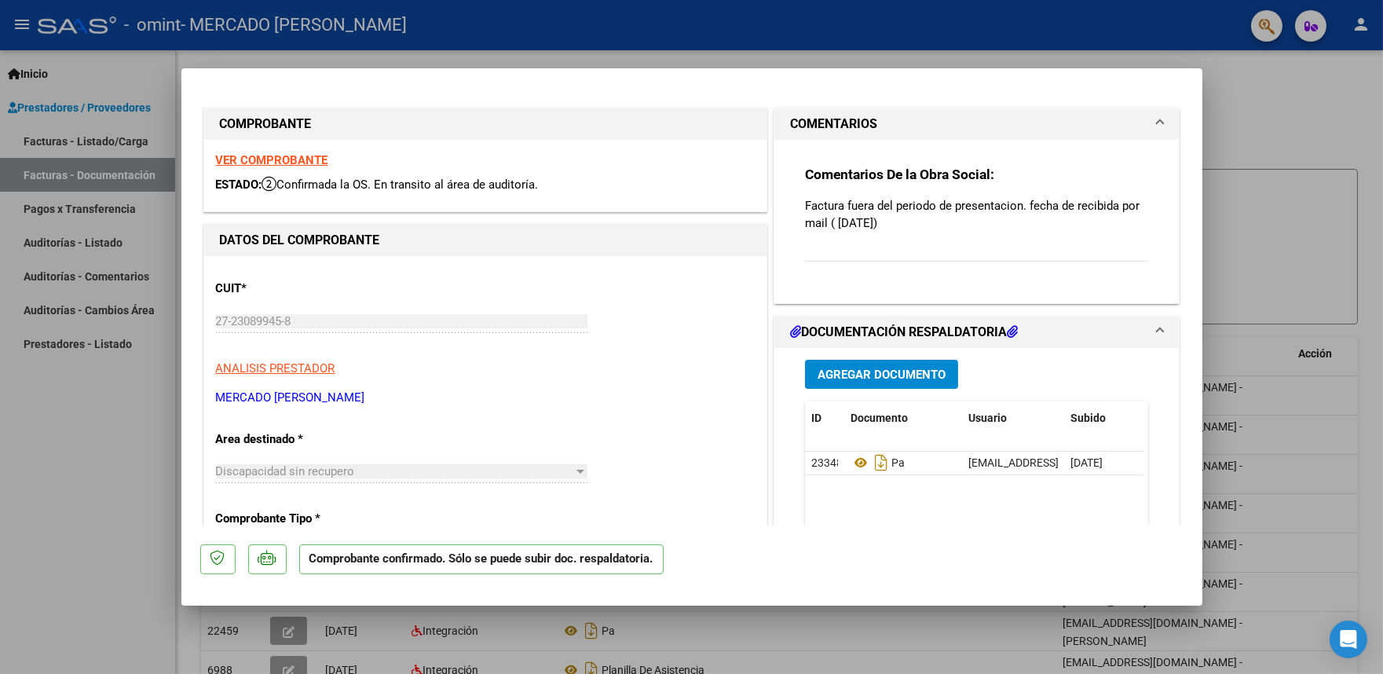
click at [1263, 262] on div at bounding box center [691, 337] width 1383 height 674
type input "$ 0,00"
